Goal: Find specific page/section: Find specific page/section

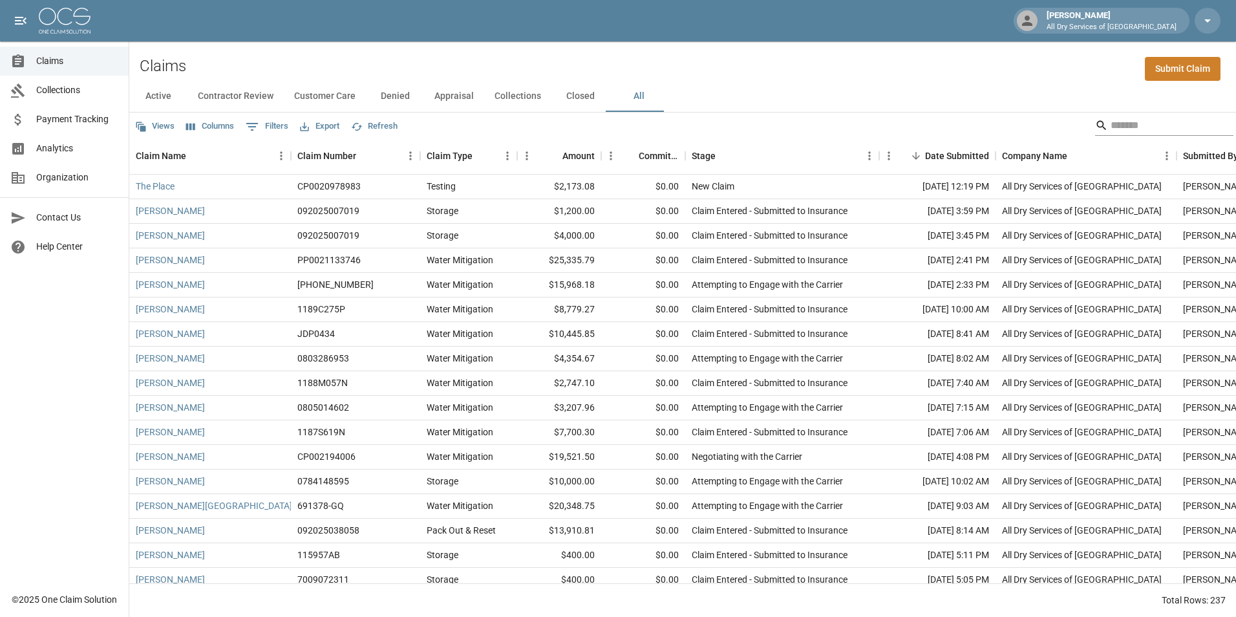
click at [1132, 127] on input "Search" at bounding box center [1162, 125] width 103 height 21
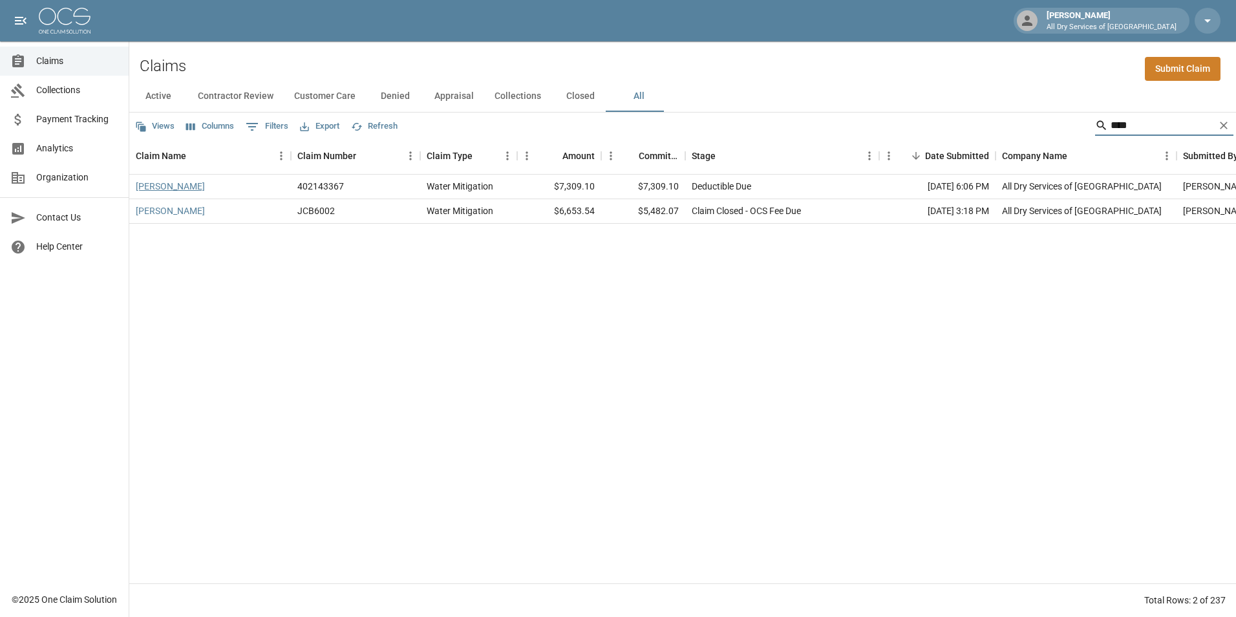
type input "****"
click at [178, 186] on link "Jackson, Lisa" at bounding box center [170, 186] width 69 height 13
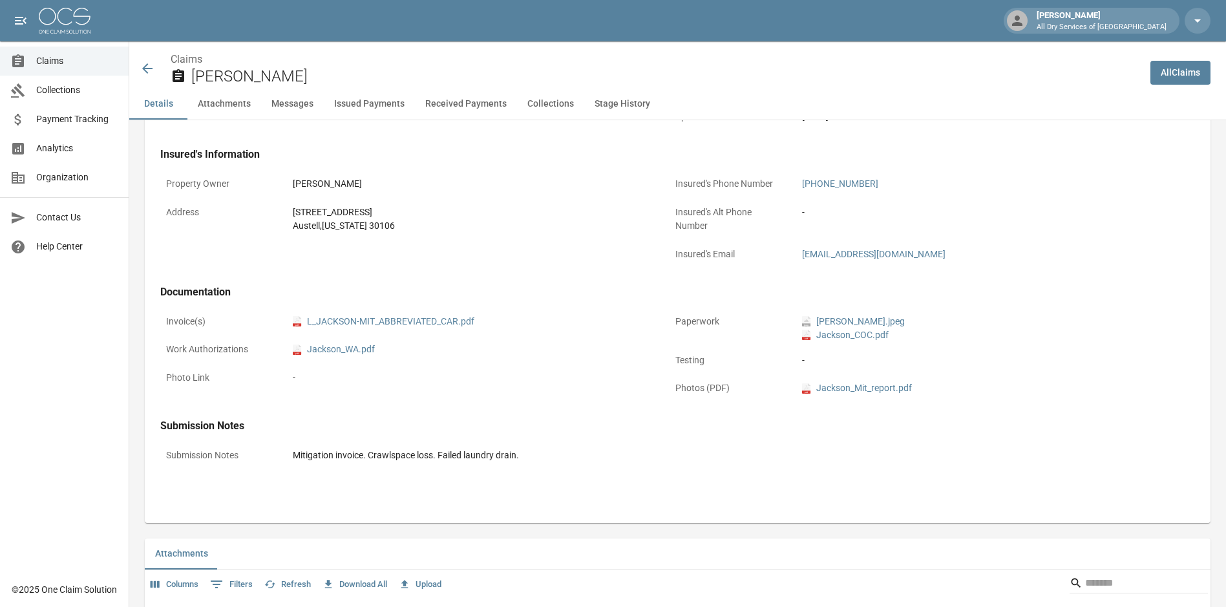
scroll to position [388, 0]
click at [440, 319] on link "pdf L_JACKSON-MIT_ABBREVIATED_CAR.pdf" at bounding box center [384, 319] width 182 height 14
click at [59, 59] on span "Claims" at bounding box center [77, 61] width 82 height 14
